Goal: Task Accomplishment & Management: Use online tool/utility

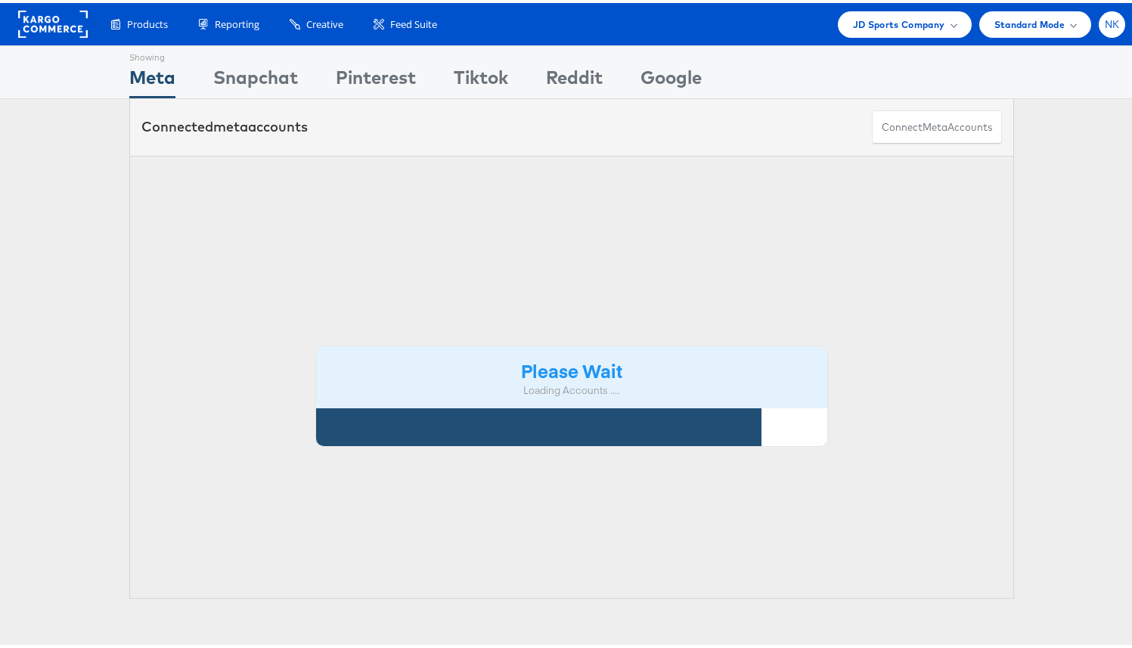
click at [1105, 23] on span "NK" at bounding box center [1112, 22] width 15 height 10
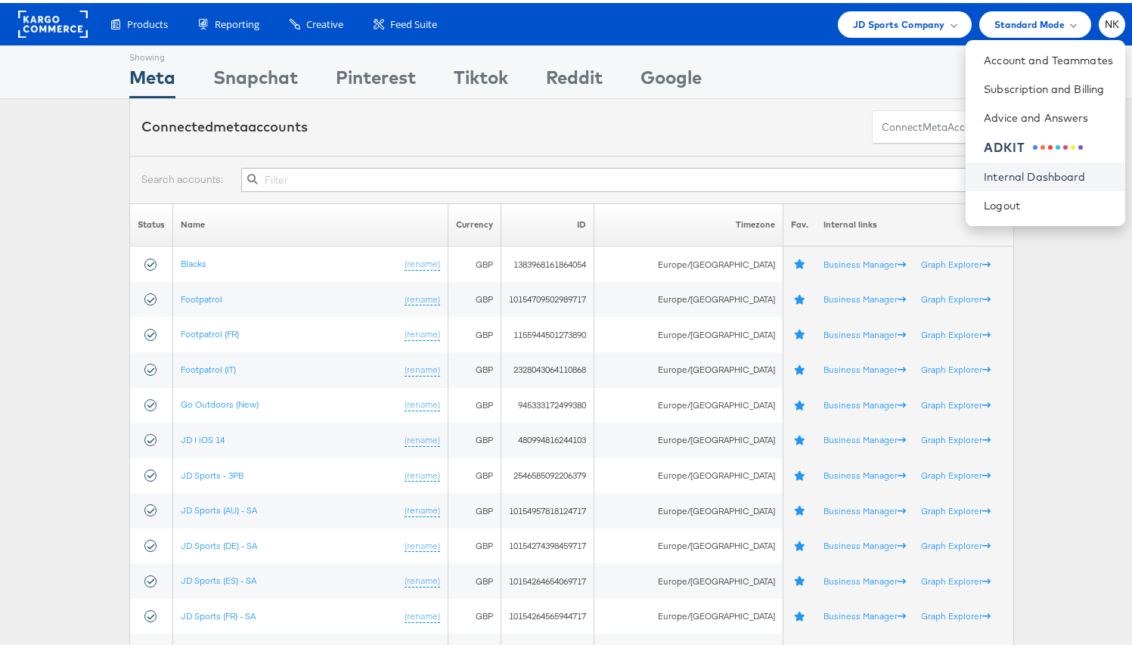
click at [984, 173] on link "Internal Dashboard" at bounding box center [1048, 173] width 129 height 15
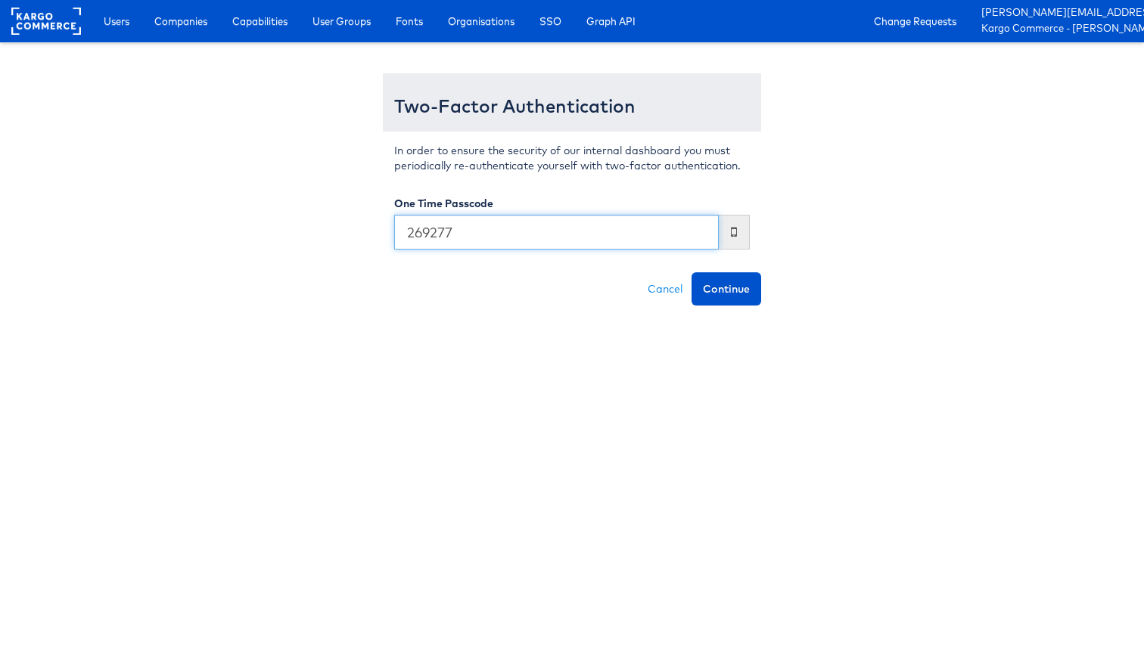
type input "269277"
click at [691, 272] on button "Continue" at bounding box center [726, 288] width 70 height 33
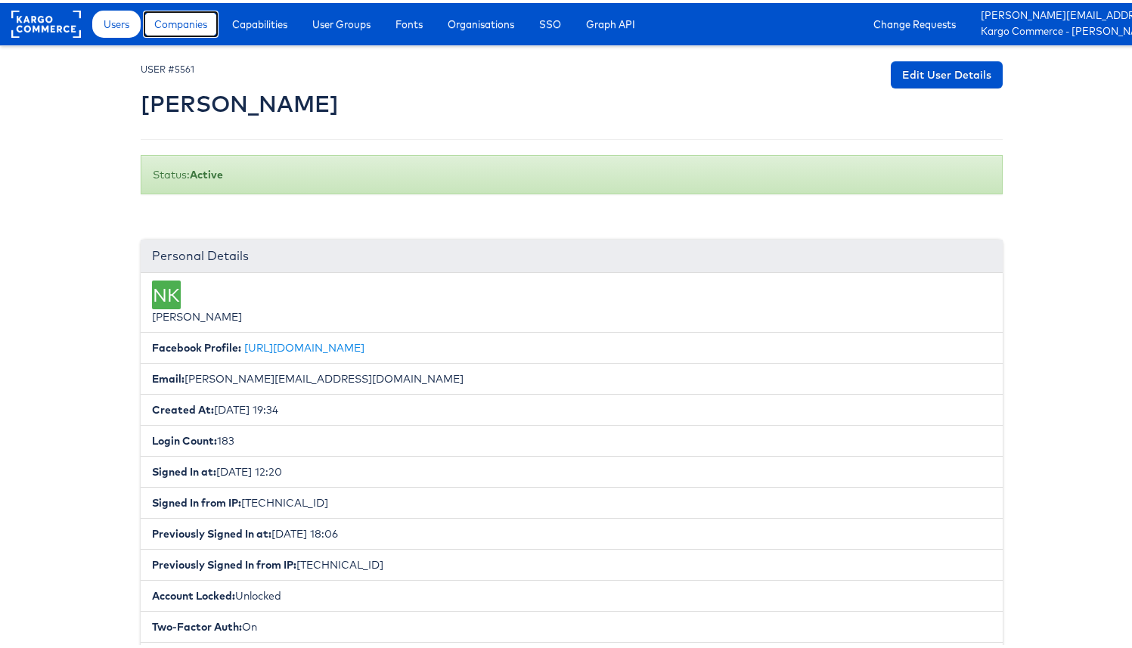
click at [184, 23] on span "Companies" at bounding box center [180, 21] width 53 height 15
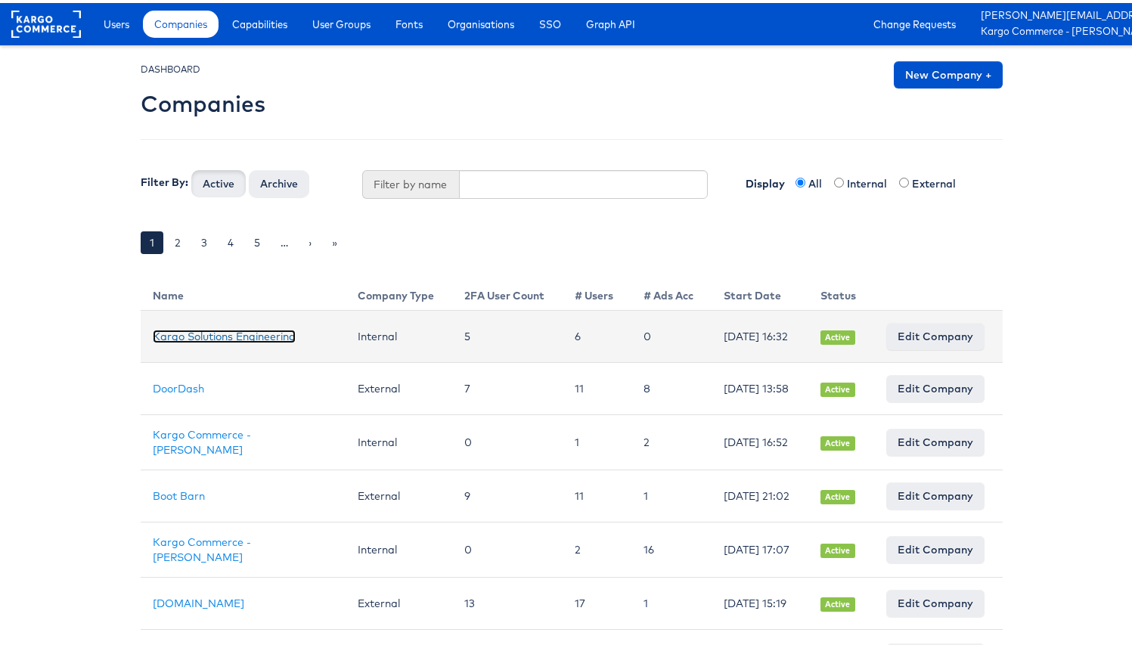
click at [218, 327] on link "Kargo Solutions Engineering" at bounding box center [224, 334] width 143 height 14
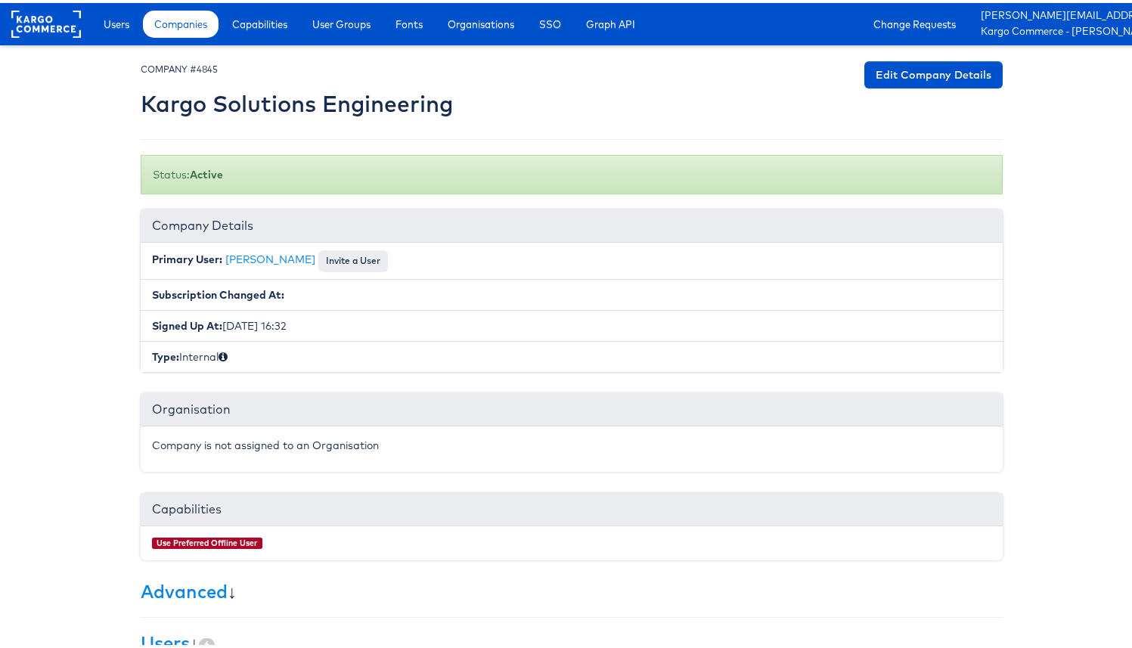
scroll to position [236, 0]
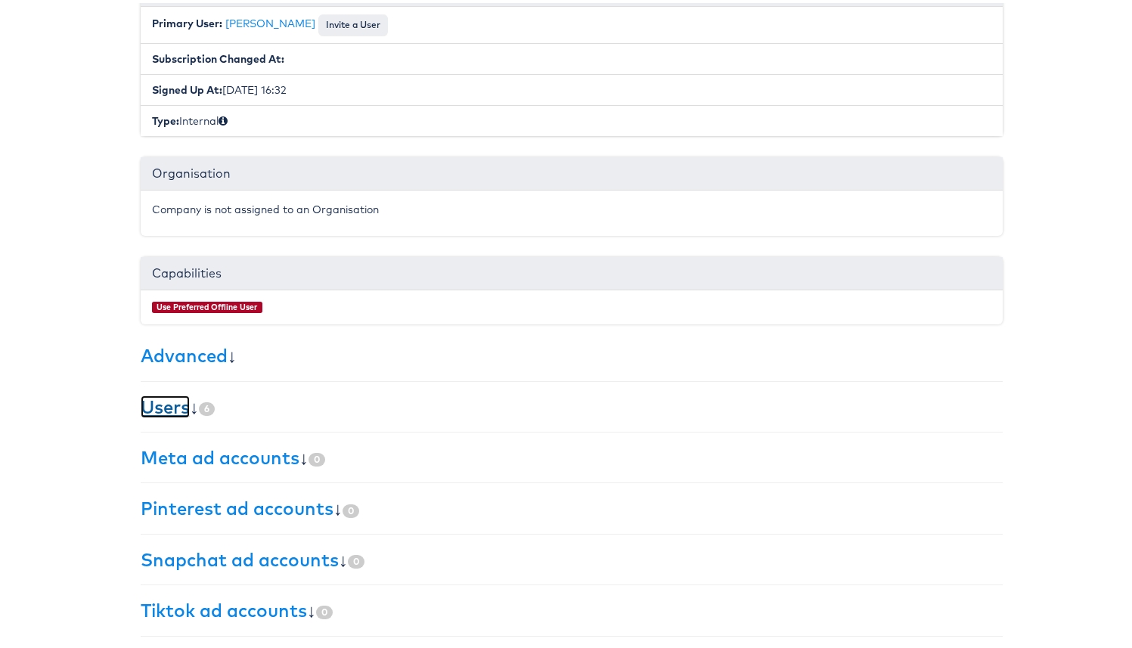
click at [178, 402] on link "Users" at bounding box center [165, 404] width 49 height 23
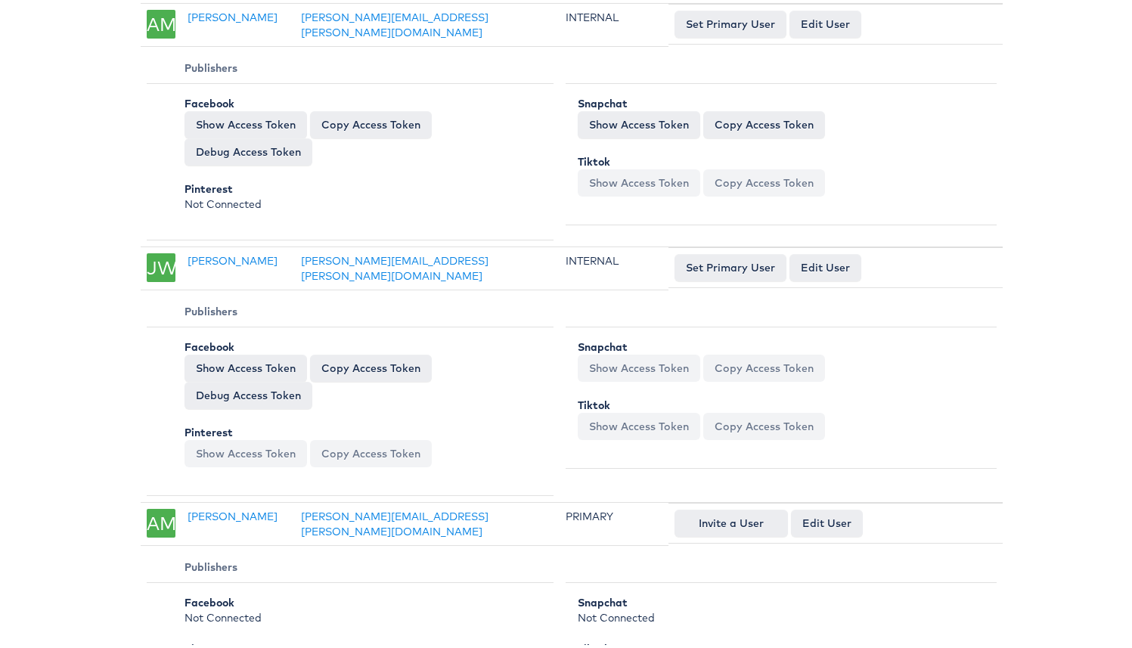
scroll to position [831, 0]
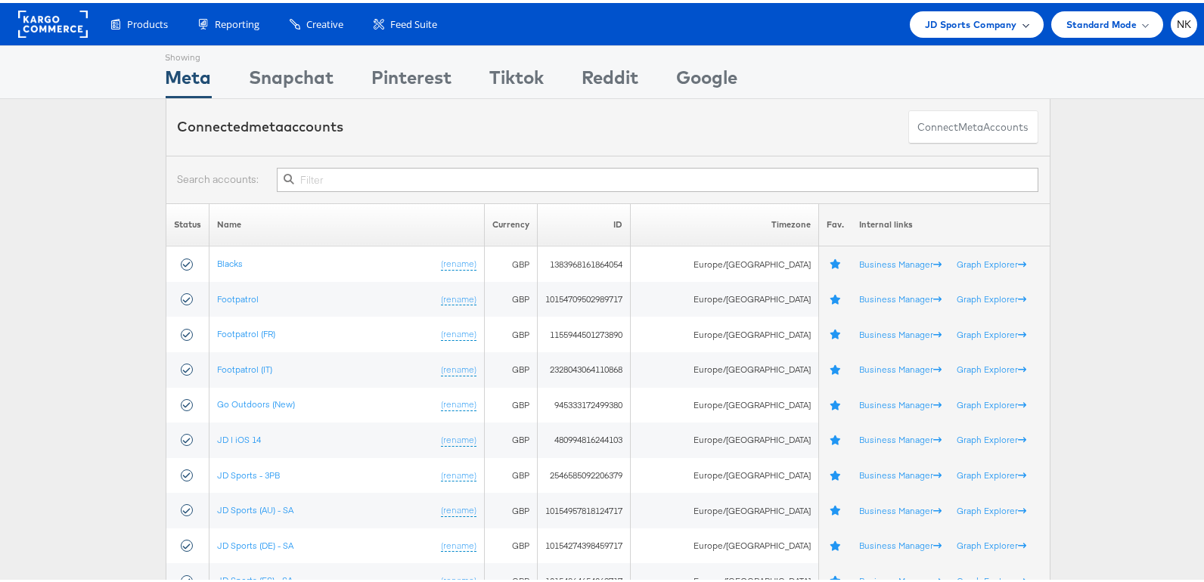
click at [936, 23] on span "JD Sports Company" at bounding box center [971, 22] width 92 height 16
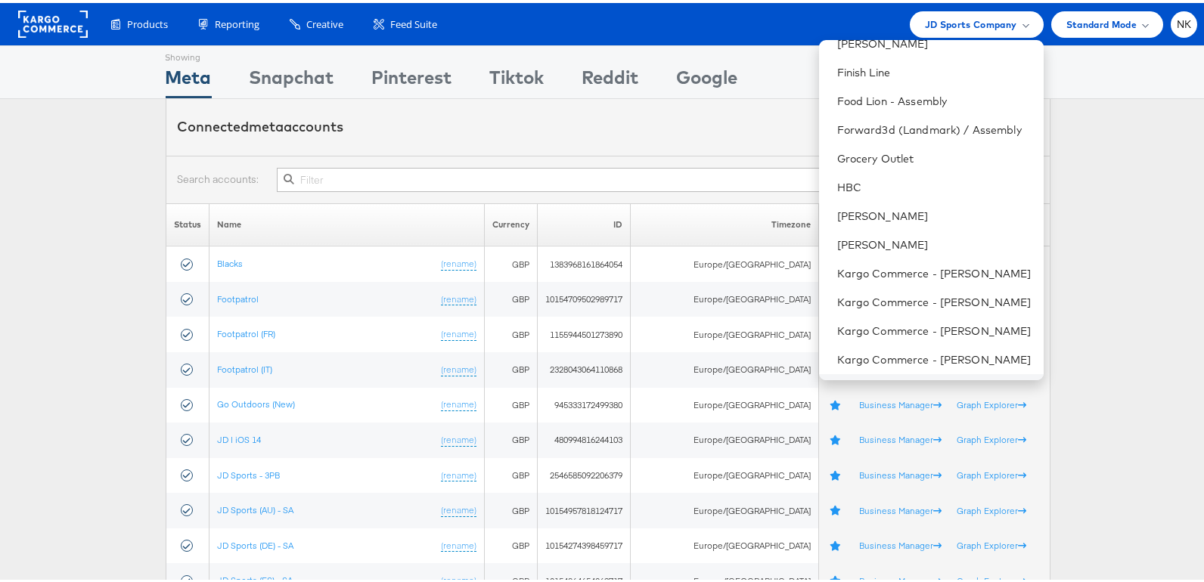
scroll to position [405, 0]
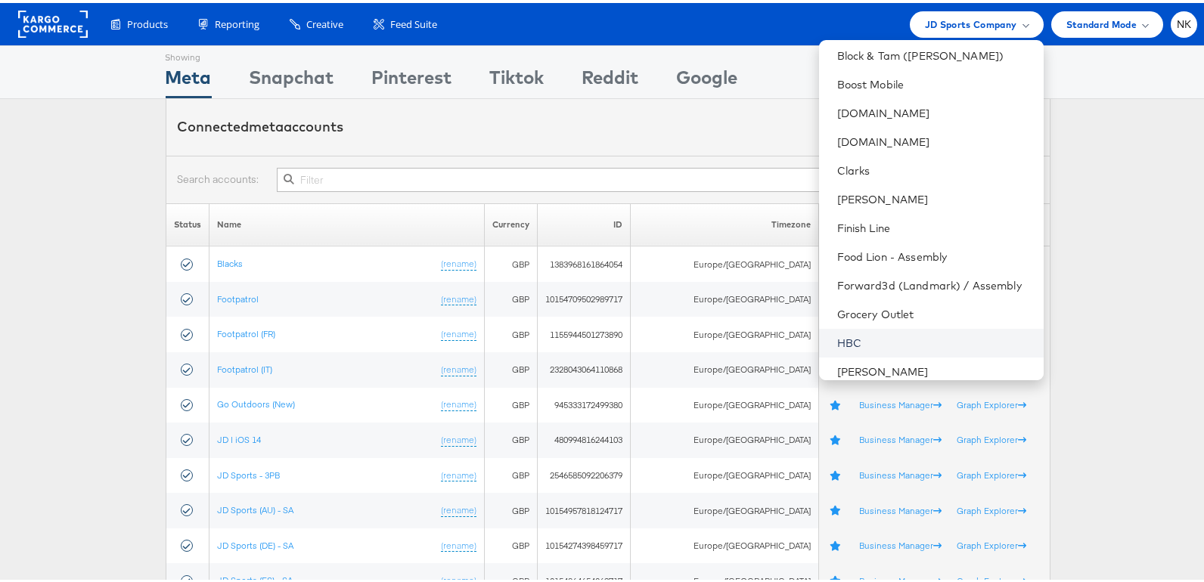
click at [868, 340] on link "HBC" at bounding box center [934, 340] width 194 height 15
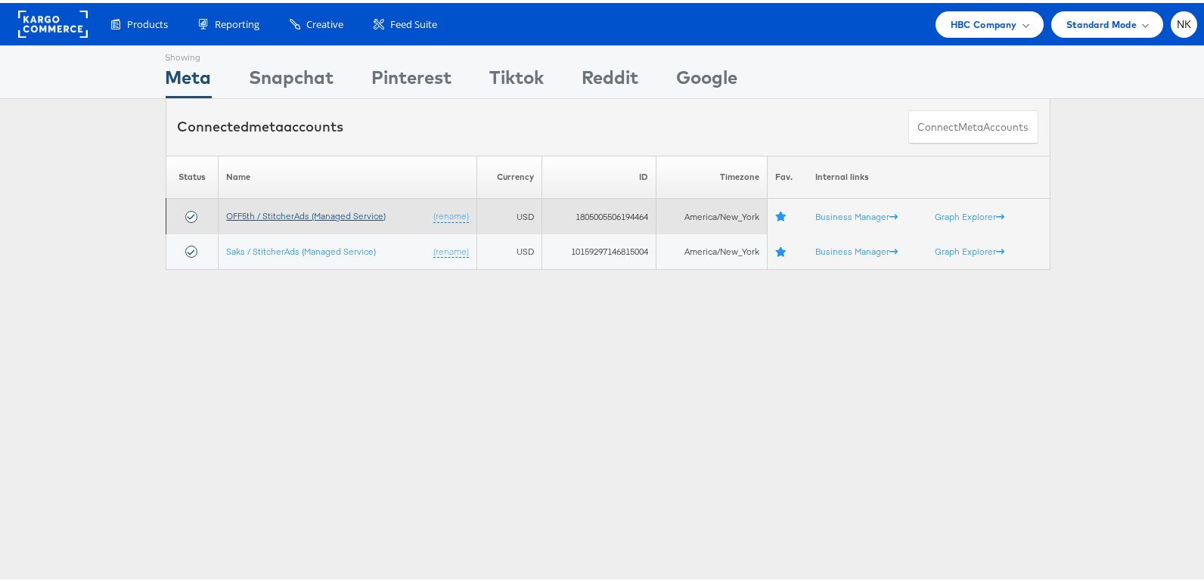
click at [250, 210] on link "OFF5th / StitcherAds (Managed Service)" at bounding box center [306, 212] width 160 height 11
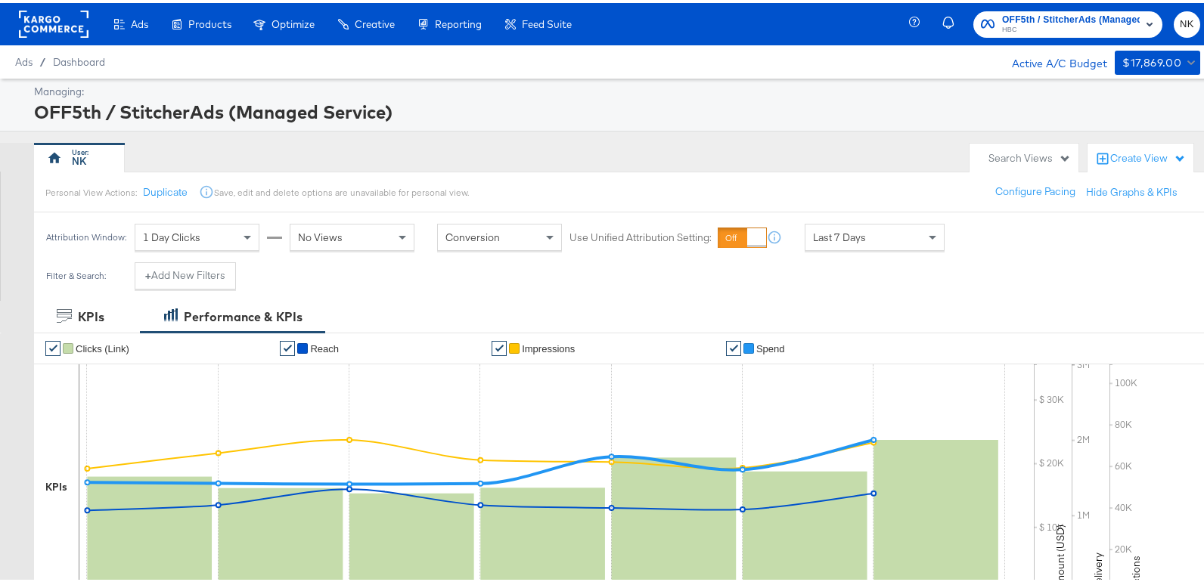
scroll to position [542, 0]
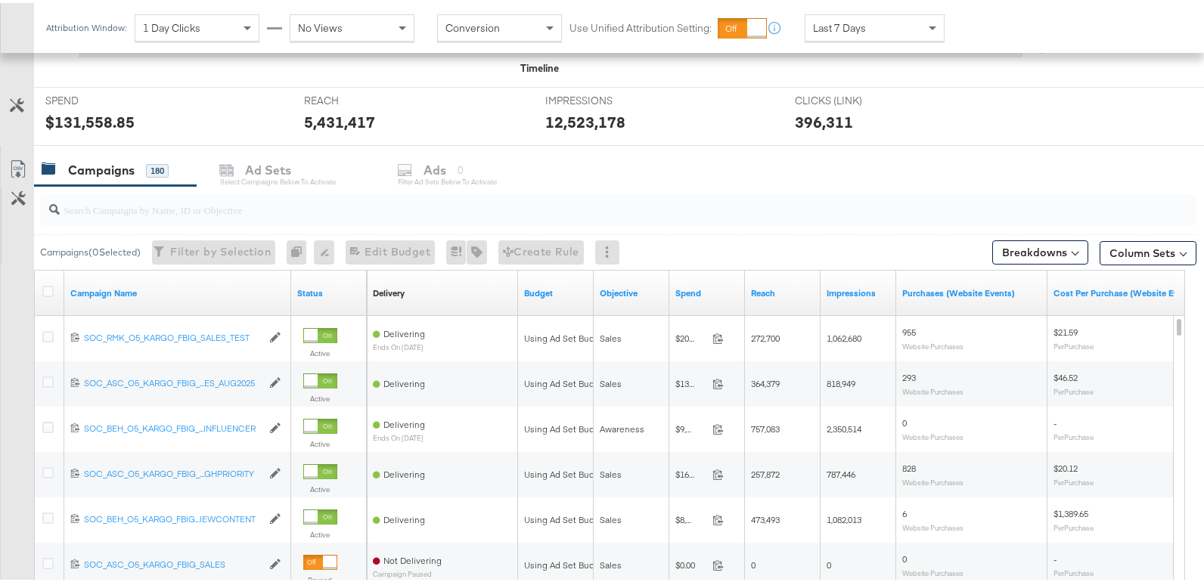
click at [113, 207] on input "search" at bounding box center [576, 201] width 1033 height 30
paste input "120231140924220612"
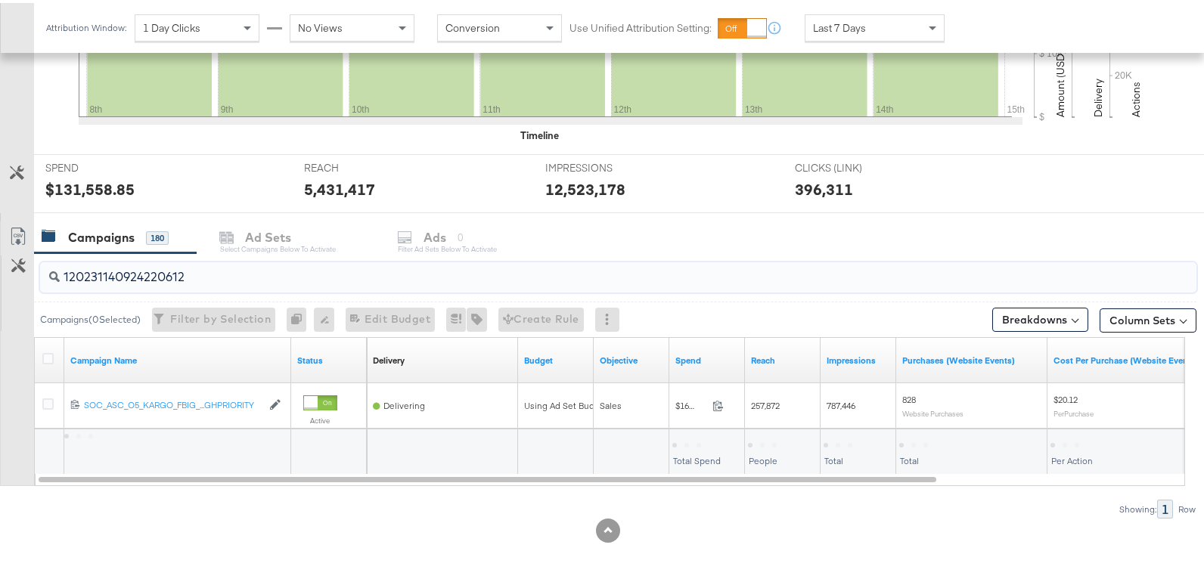
scroll to position [474, 0]
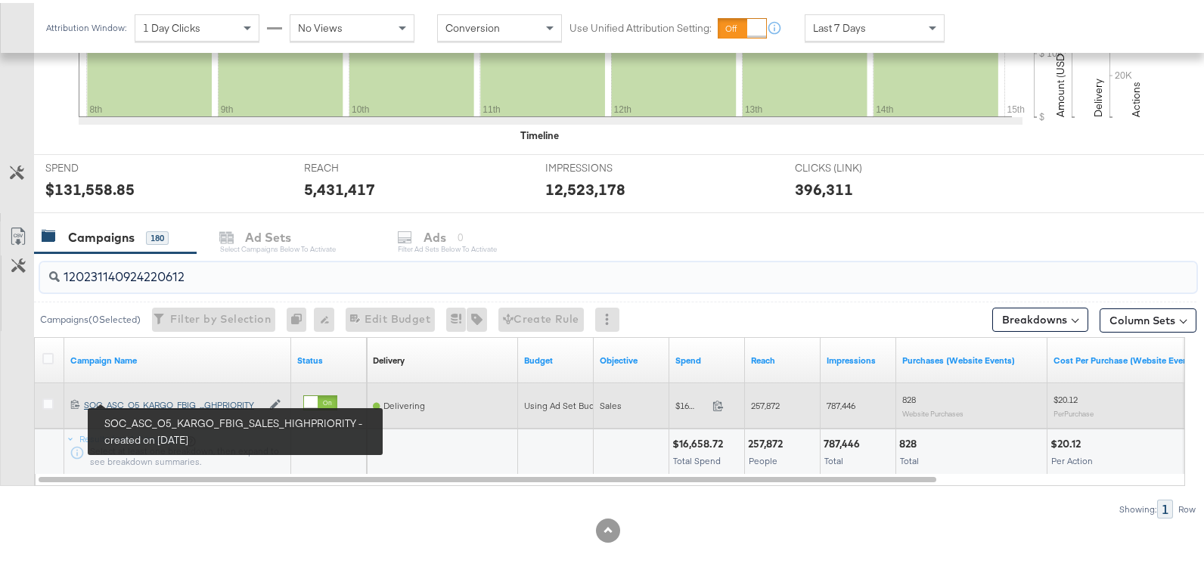
type input "120231140924220612"
click at [144, 399] on div "SOC_ASC_O5_KARGO_FBIG_SALES_HIGHPRIORITY SOC_ASC_O5_KARGO_FBIG_...GHPRIORITY" at bounding box center [173, 402] width 178 height 12
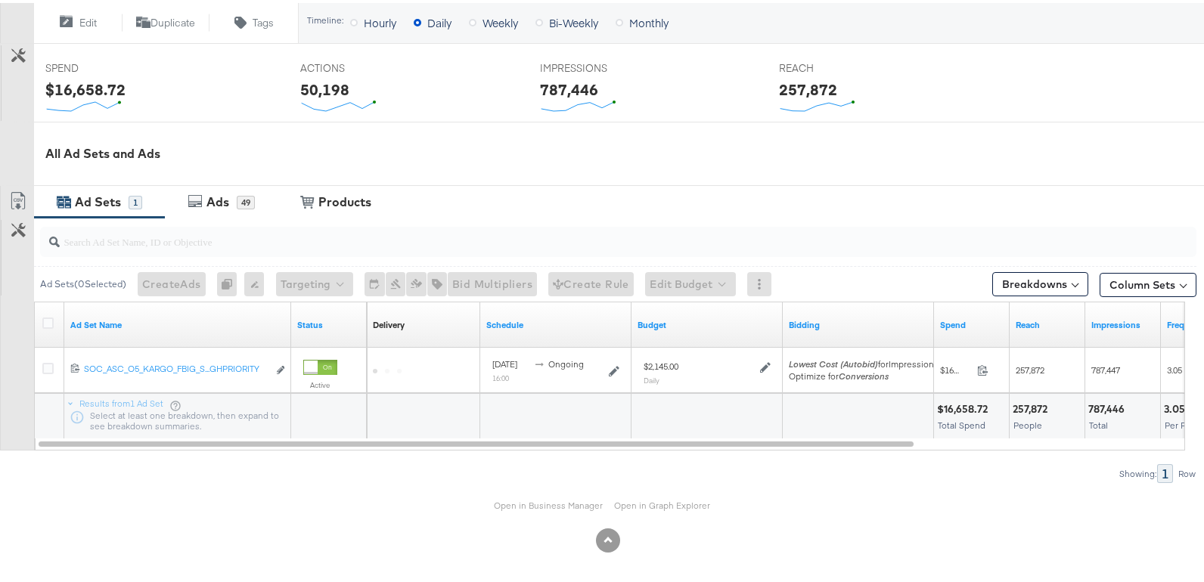
scroll to position [575, 0]
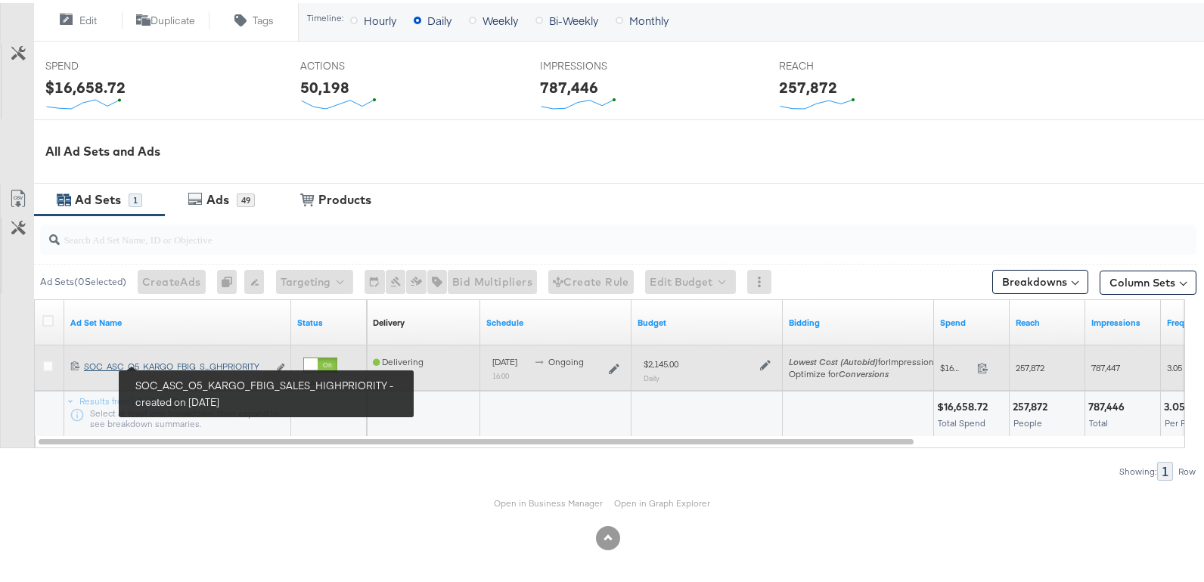
click at [191, 359] on div "SOC_ASC_O5_KARGO_FBIG_SALES_HIGHPRIORITY SOC_ASC_O5_KARGO_FBIG_S...GHPRIORITY" at bounding box center [176, 364] width 184 height 12
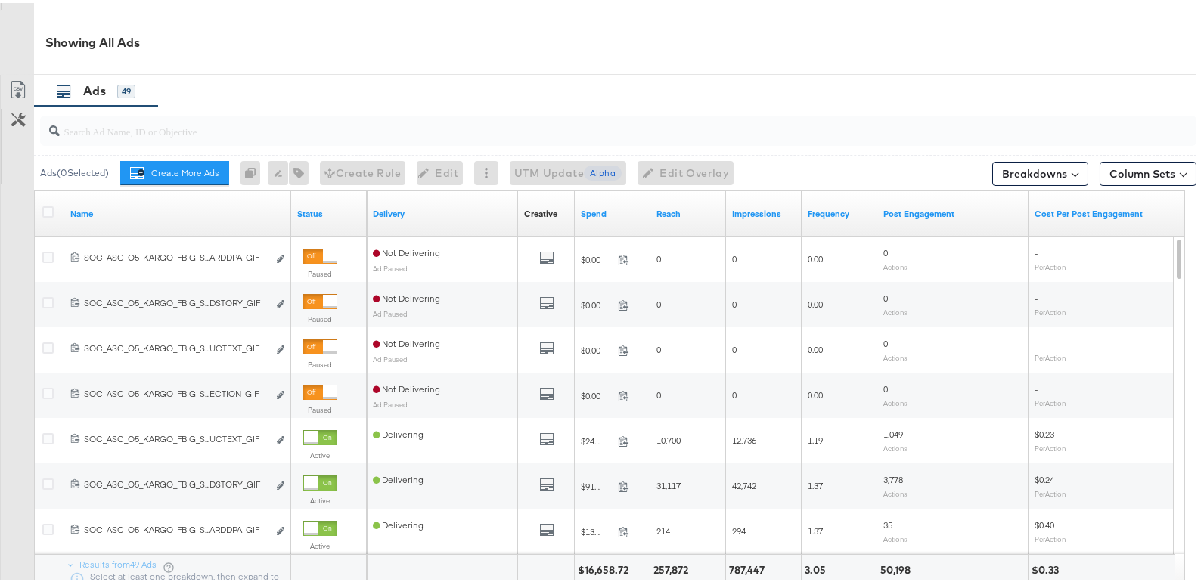
scroll to position [801, 0]
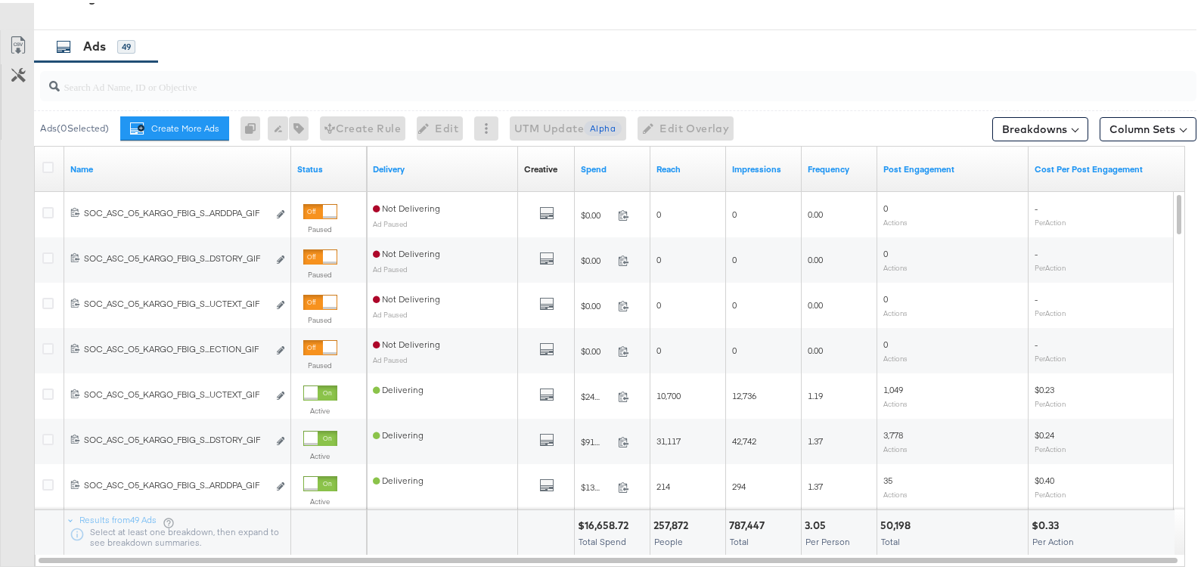
click at [273, 88] on input "search" at bounding box center [576, 78] width 1033 height 30
paste input "120231891521350612"
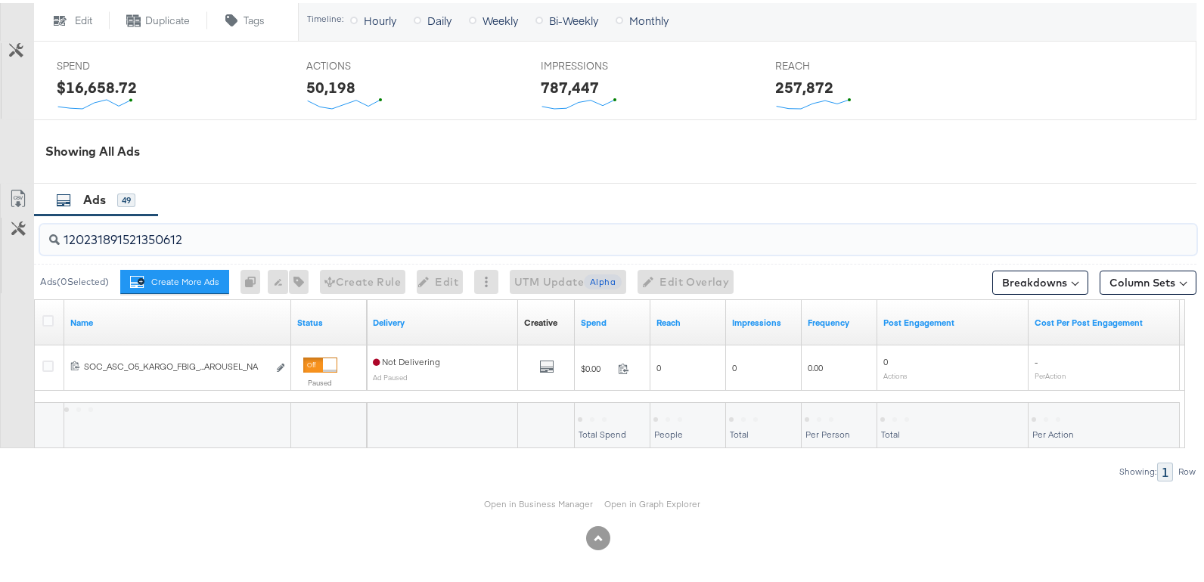
scroll to position [648, 0]
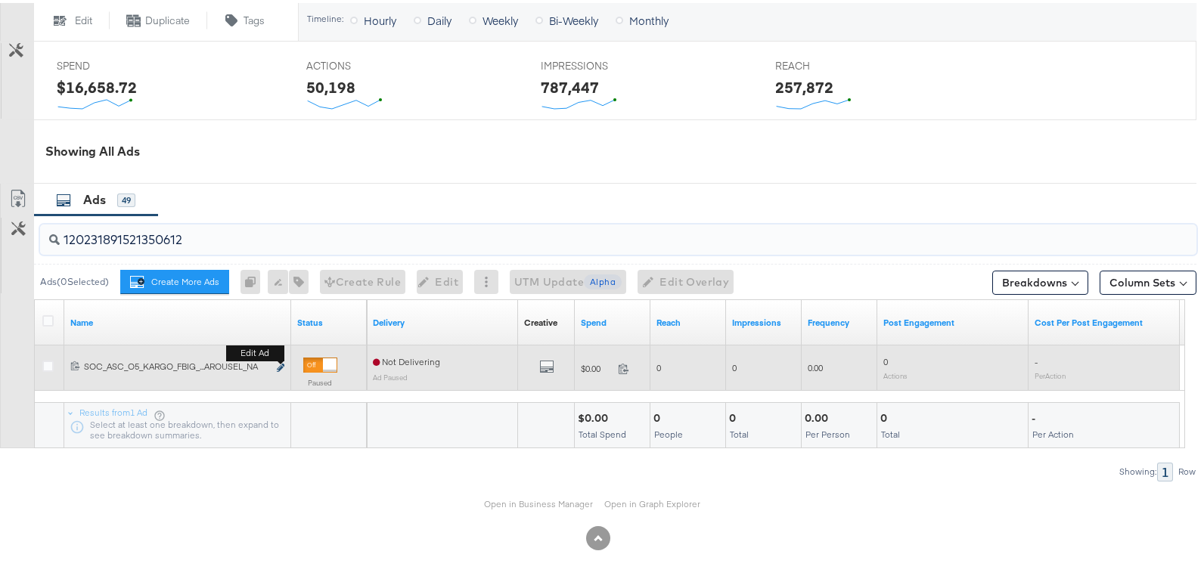
type input "120231891521350612"
click at [283, 365] on icon "link" at bounding box center [281, 365] width 8 height 8
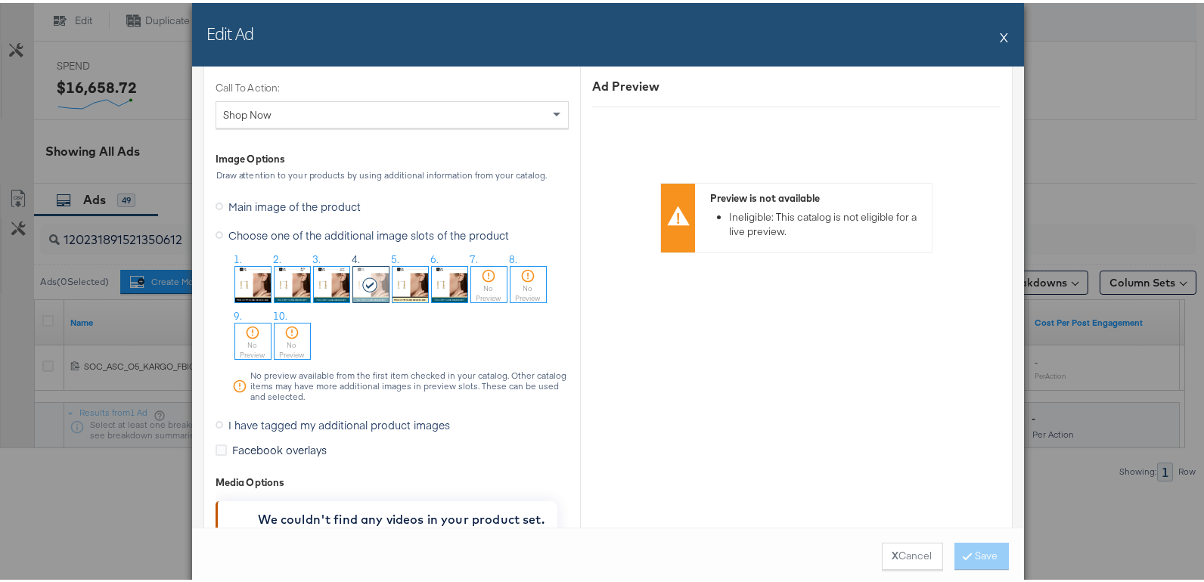
scroll to position [1555, 0]
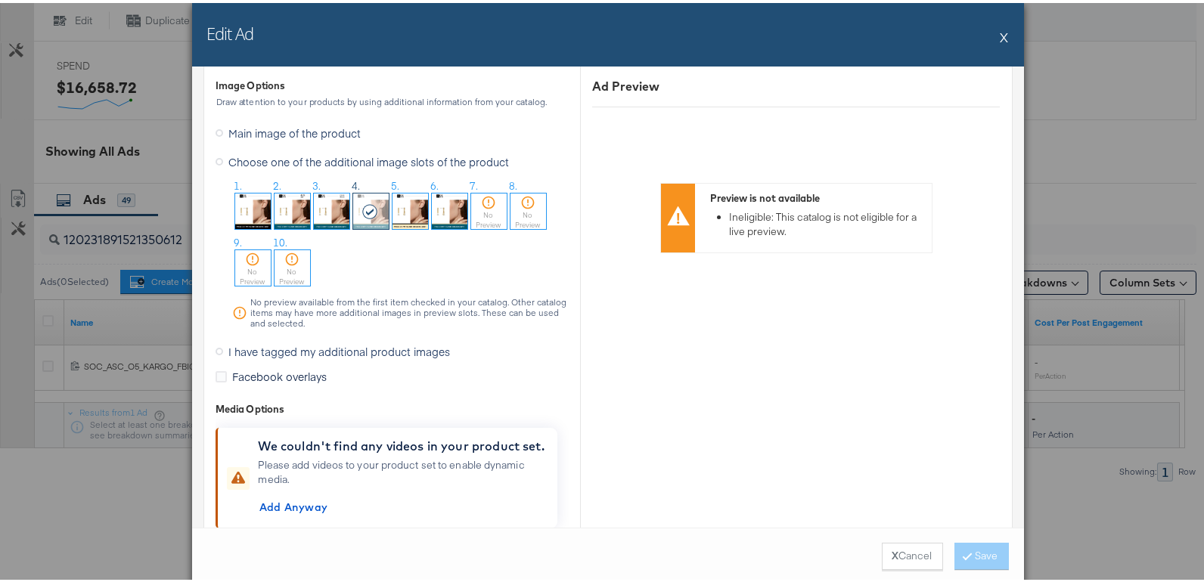
click at [327, 216] on img at bounding box center [332, 209] width 36 height 36
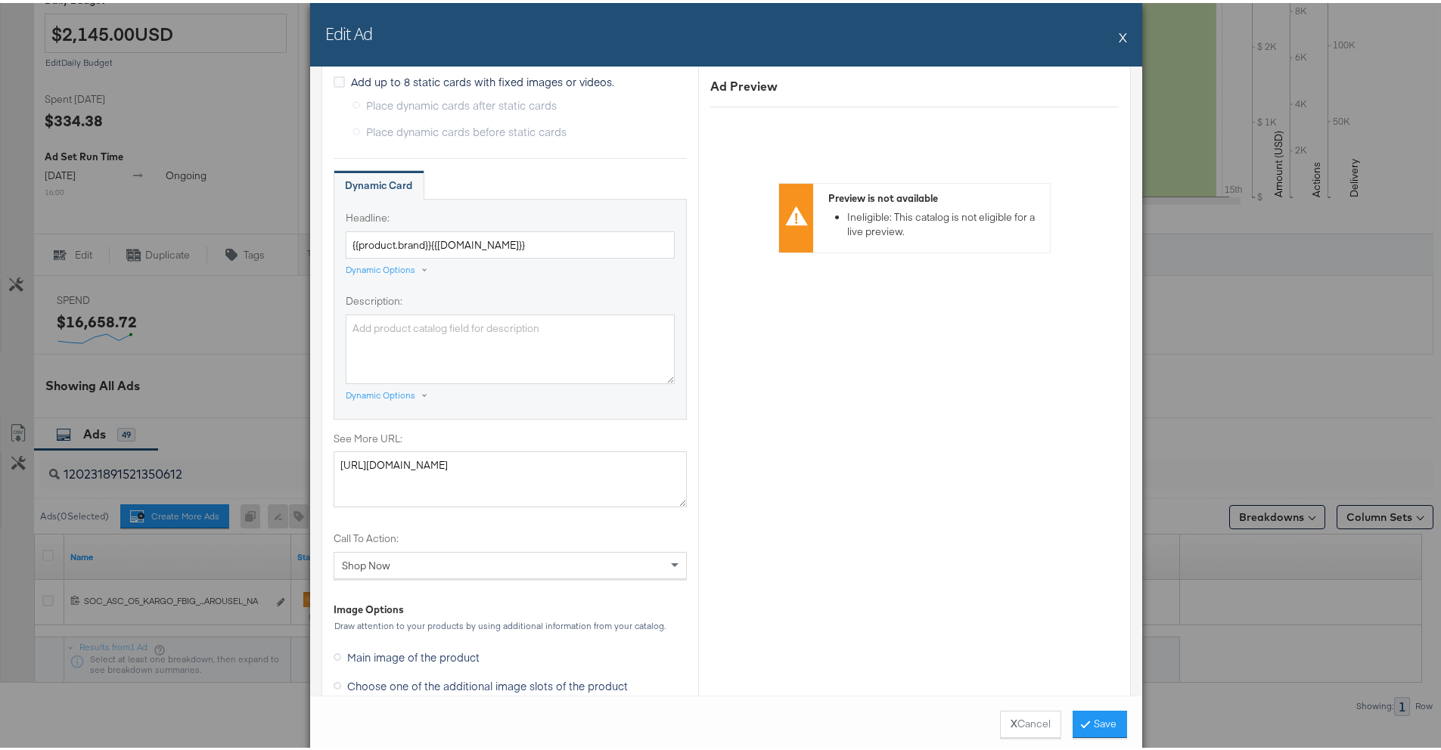
scroll to position [1321, 0]
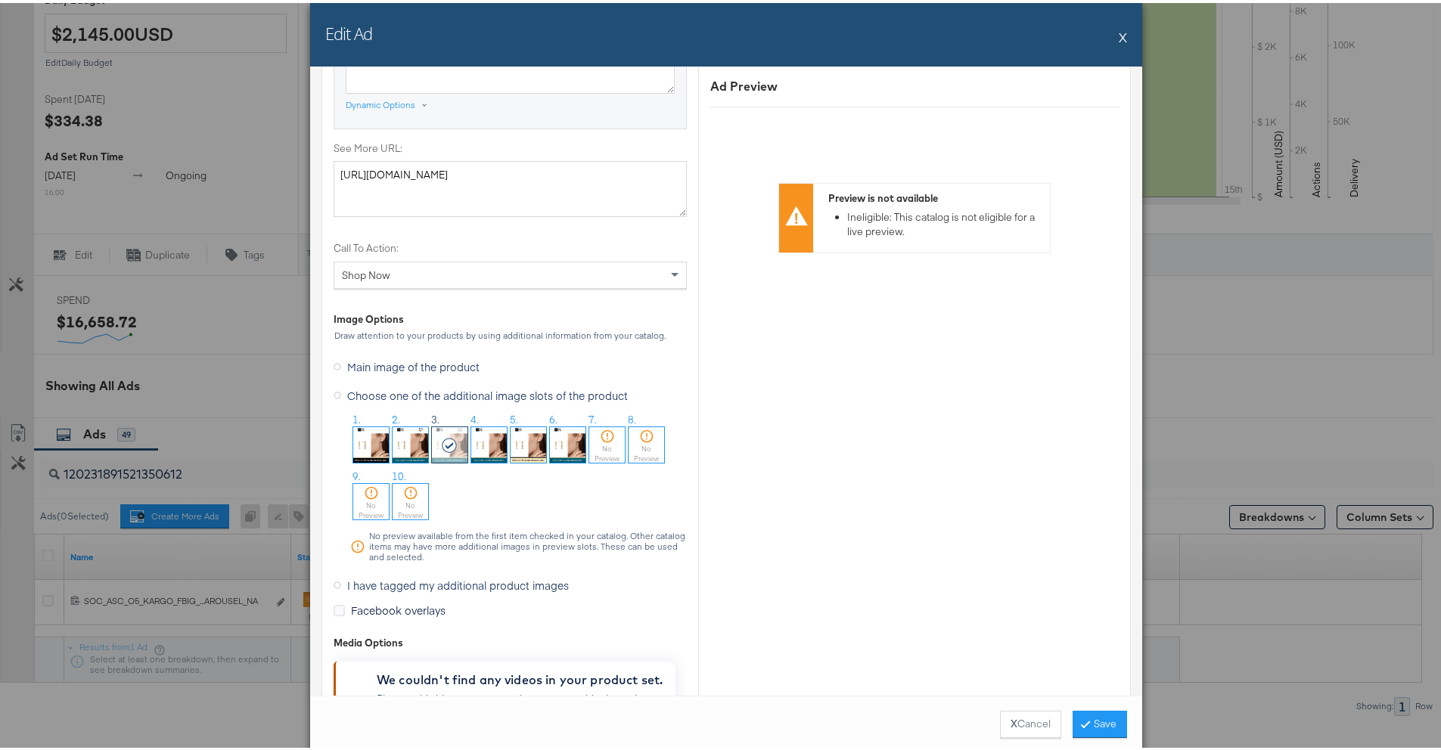
click at [483, 449] on img at bounding box center [489, 442] width 36 height 36
click at [1082, 582] on button "Save" at bounding box center [1100, 721] width 54 height 27
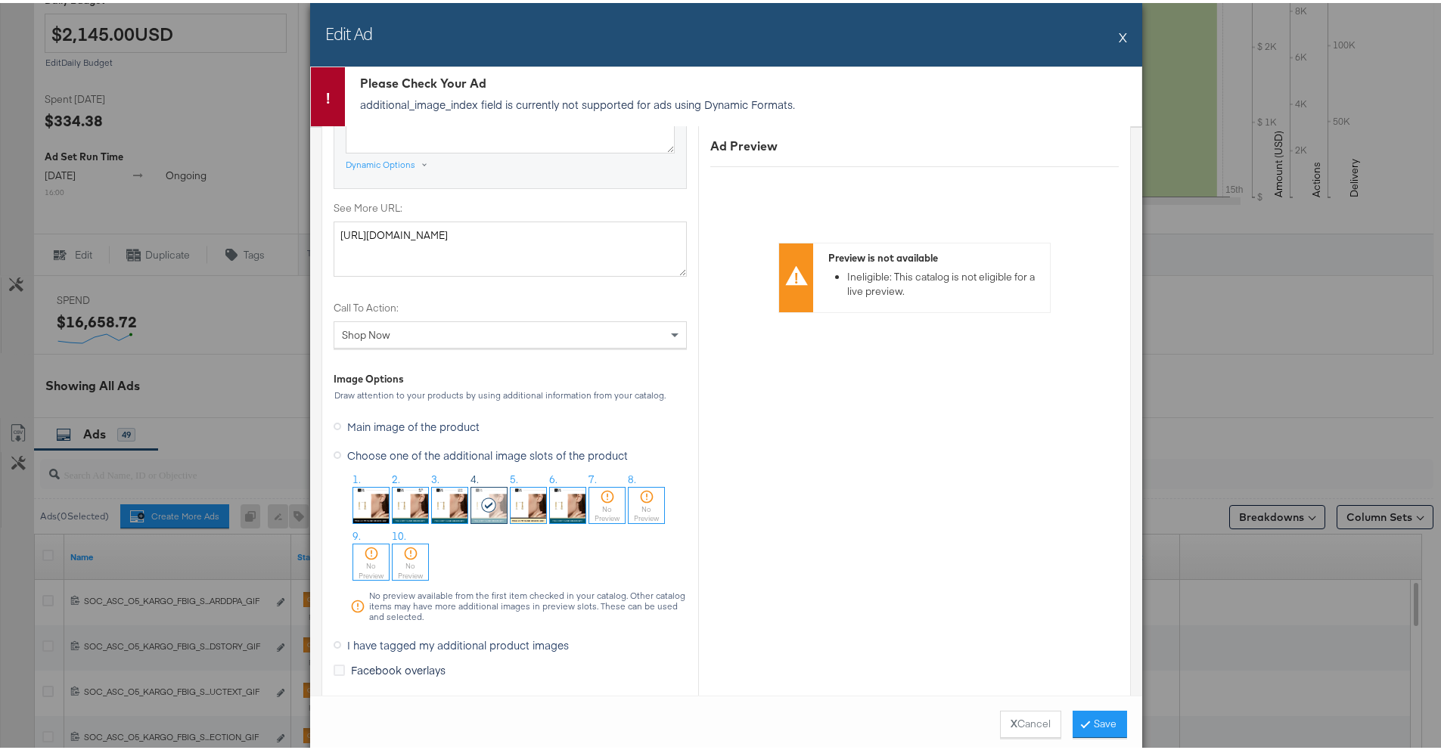
click at [477, 455] on span "Choose one of the additional image slots of the product" at bounding box center [487, 452] width 281 height 15
click at [0, 0] on input "Choose one of the additional image slots of the product" at bounding box center [0, 0] width 0 height 0
click at [449, 491] on img at bounding box center [450, 503] width 36 height 36
click at [1097, 582] on button "Save" at bounding box center [1100, 721] width 54 height 27
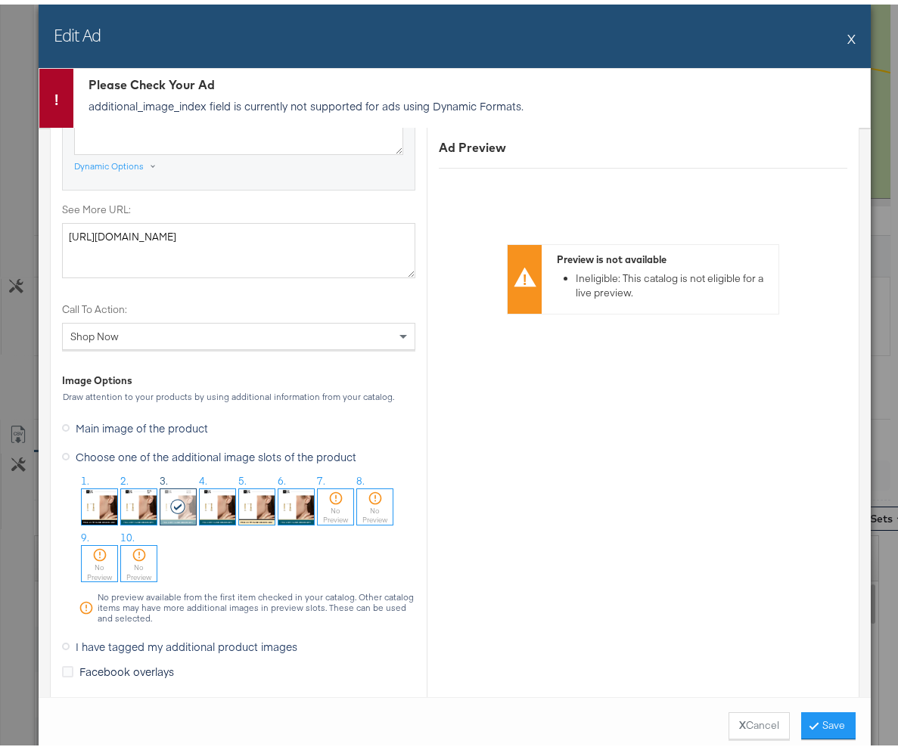
click at [231, 502] on ol "1. 2. 3. 4. 5. 6. 7. No Preview 8. No Preview 9. No Preview 10. No Preview" at bounding box center [247, 526] width 337 height 113
click at [225, 502] on img at bounding box center [218, 503] width 36 height 36
click at [815, 582] on button "Save" at bounding box center [828, 721] width 54 height 27
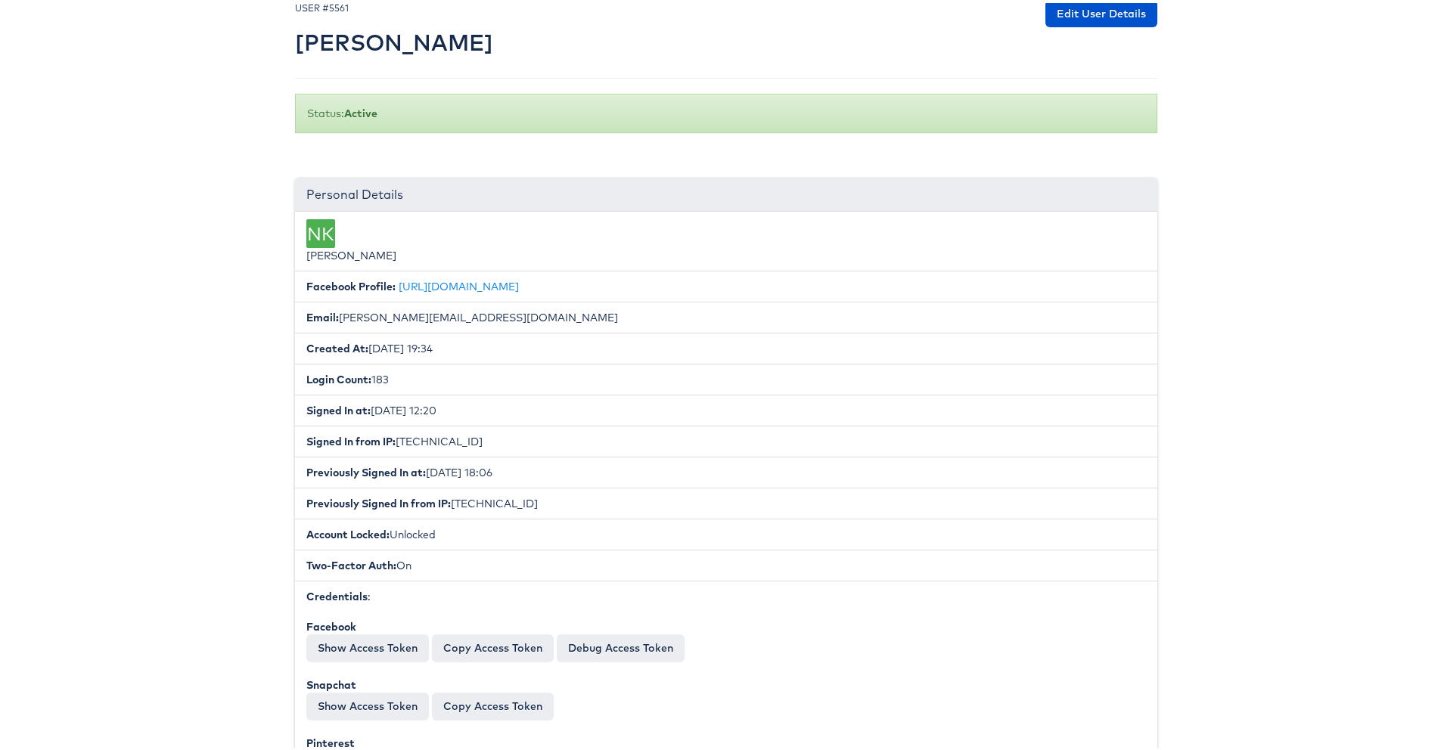
scroll to position [81, 0]
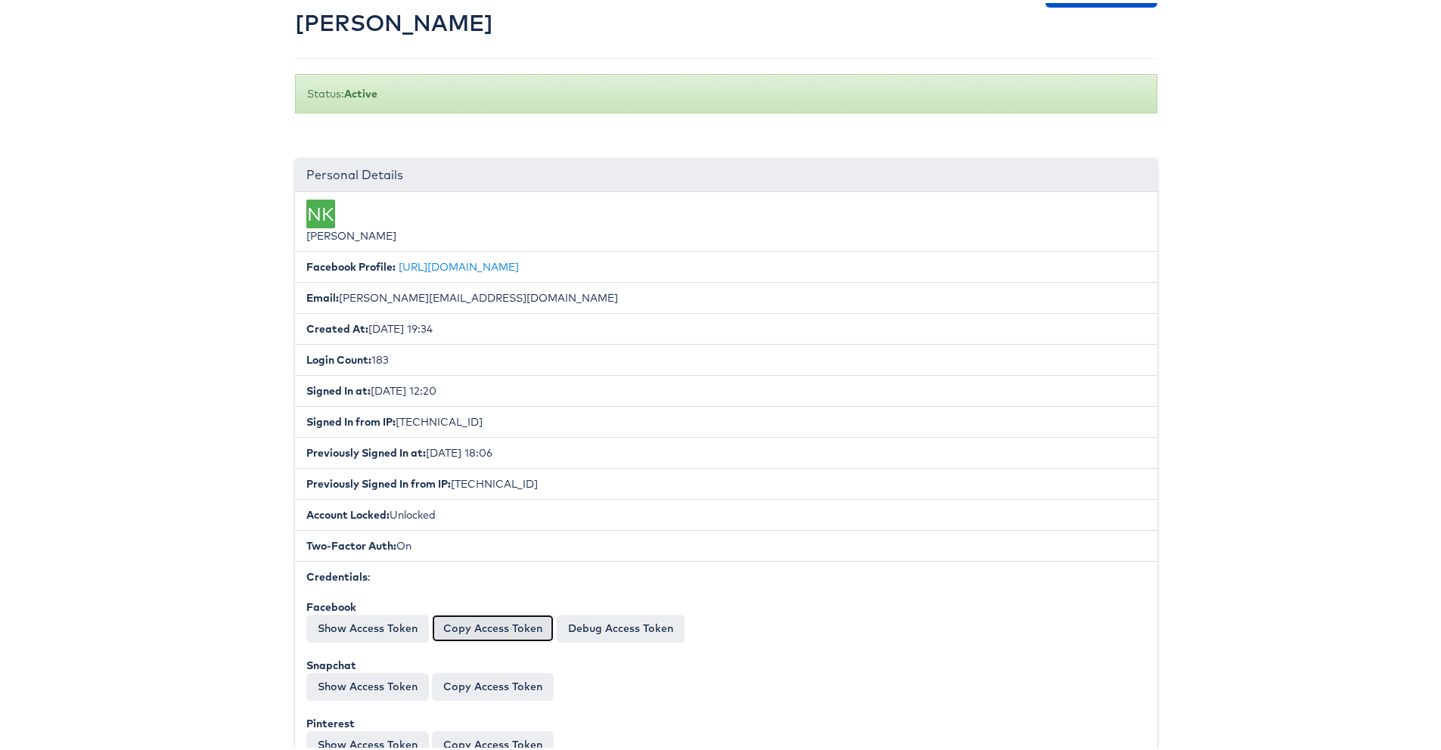
click at [455, 622] on button "Copy Access Token" at bounding box center [493, 625] width 122 height 27
